Goal: Information Seeking & Learning: Learn about a topic

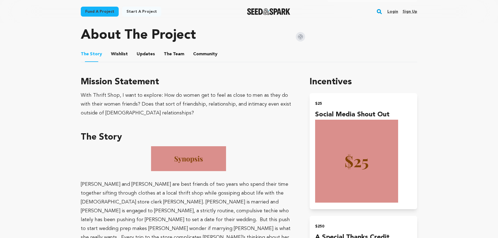
scroll to position [285, 0]
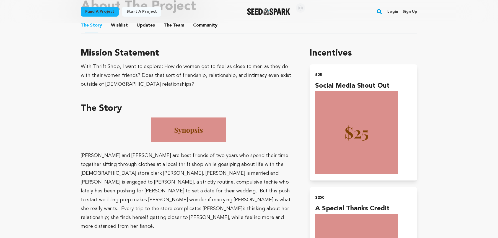
click at [174, 29] on button "The Team" at bounding box center [174, 26] width 13 height 13
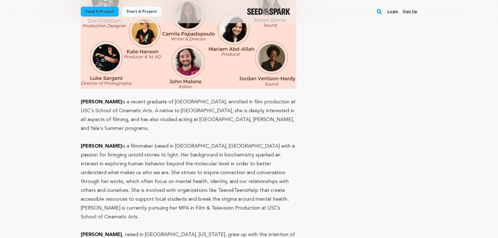
scroll to position [482, 0]
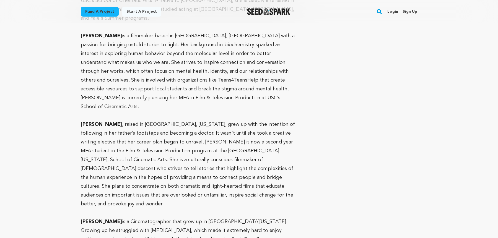
click at [149, 173] on p "[PERSON_NAME] , raised in [GEOGRAPHIC_DATA], [US_STATE], grew up with the inten…" at bounding box center [189, 164] width 216 height 89
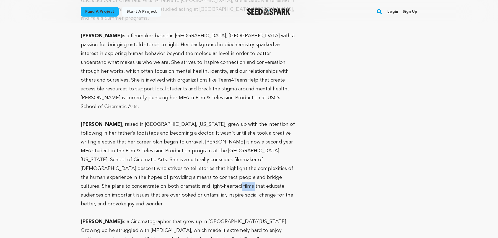
click at [149, 173] on p "[PERSON_NAME] , raised in [GEOGRAPHIC_DATA], [US_STATE], grew up with the inten…" at bounding box center [189, 164] width 216 height 89
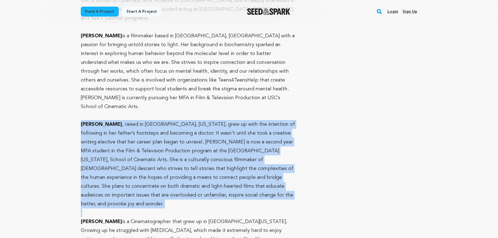
click at [149, 173] on p "[PERSON_NAME] , raised in [GEOGRAPHIC_DATA], [US_STATE], grew up with the inten…" at bounding box center [189, 164] width 216 height 89
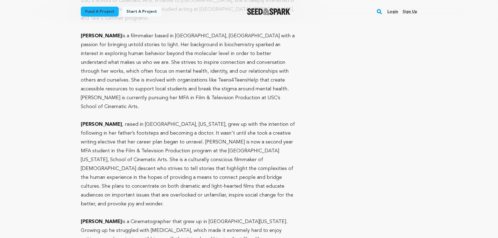
click at [149, 173] on p "[PERSON_NAME] , raised in [GEOGRAPHIC_DATA], [US_STATE], grew up with the inten…" at bounding box center [189, 164] width 216 height 89
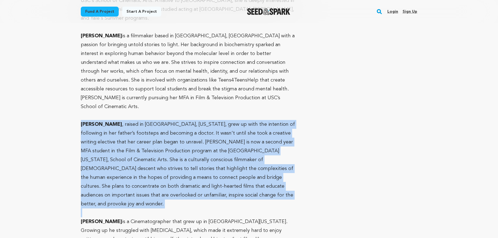
click at [149, 173] on p "[PERSON_NAME] , raised in [GEOGRAPHIC_DATA], [US_STATE], grew up with the inten…" at bounding box center [189, 164] width 216 height 89
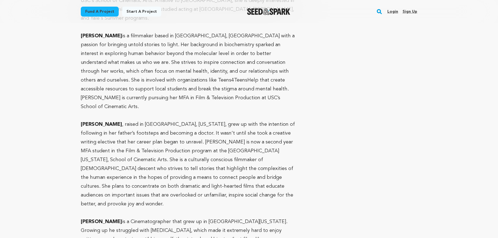
click at [149, 173] on p "[PERSON_NAME] , raised in [GEOGRAPHIC_DATA], [US_STATE], grew up with the inten…" at bounding box center [189, 164] width 216 height 89
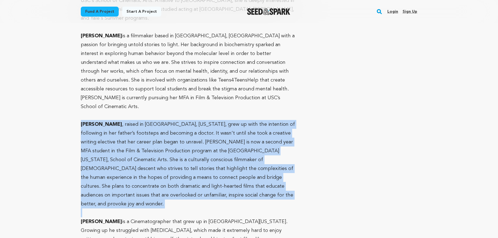
click at [149, 173] on p "[PERSON_NAME] , raised in [GEOGRAPHIC_DATA], [US_STATE], grew up with the inten…" at bounding box center [189, 164] width 216 height 89
